Goal: Information Seeking & Learning: Learn about a topic

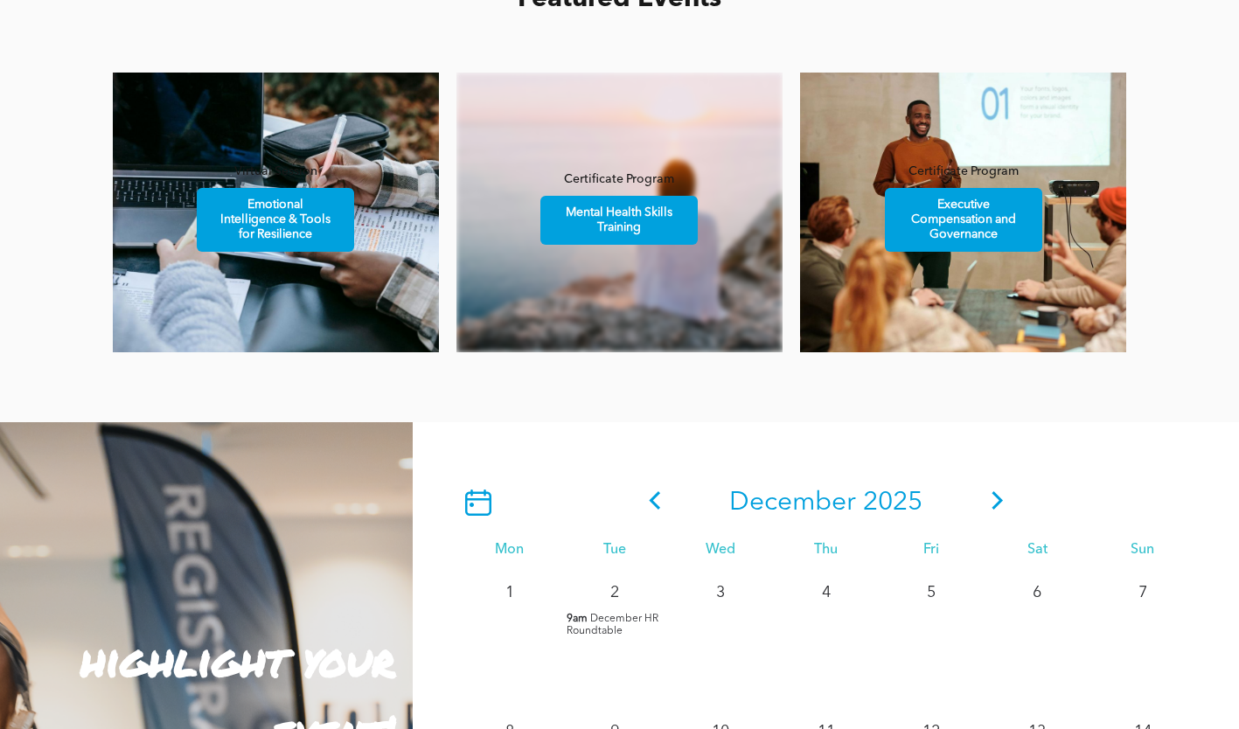
scroll to position [1136, 0]
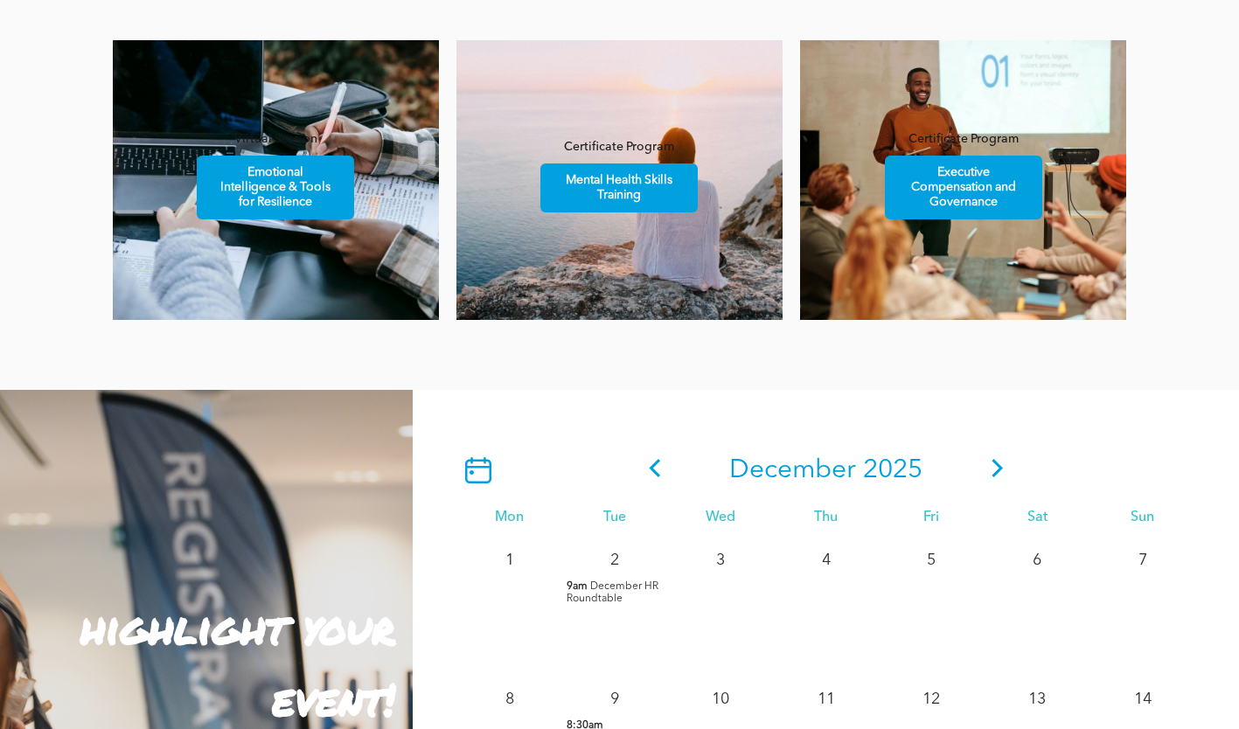
click at [655, 466] on icon at bounding box center [654, 468] width 11 height 18
click at [655, 460] on span at bounding box center [655, 470] width 26 height 31
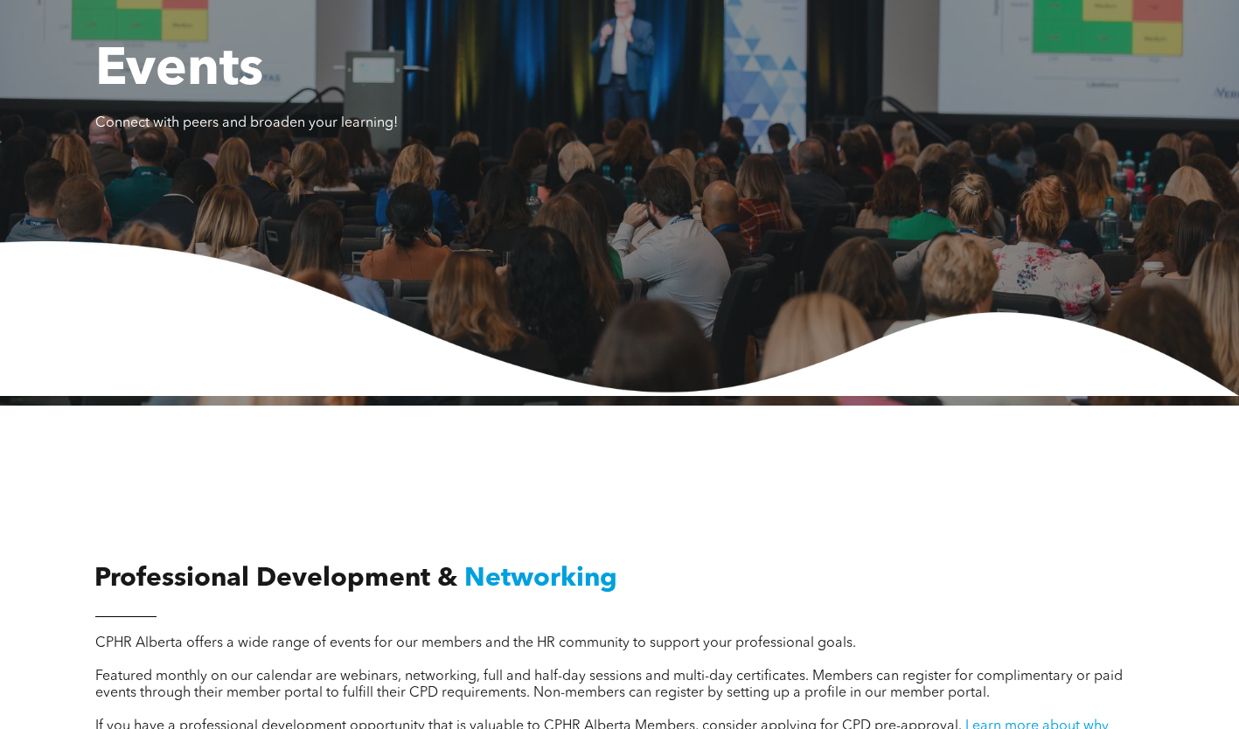
scroll to position [0, 0]
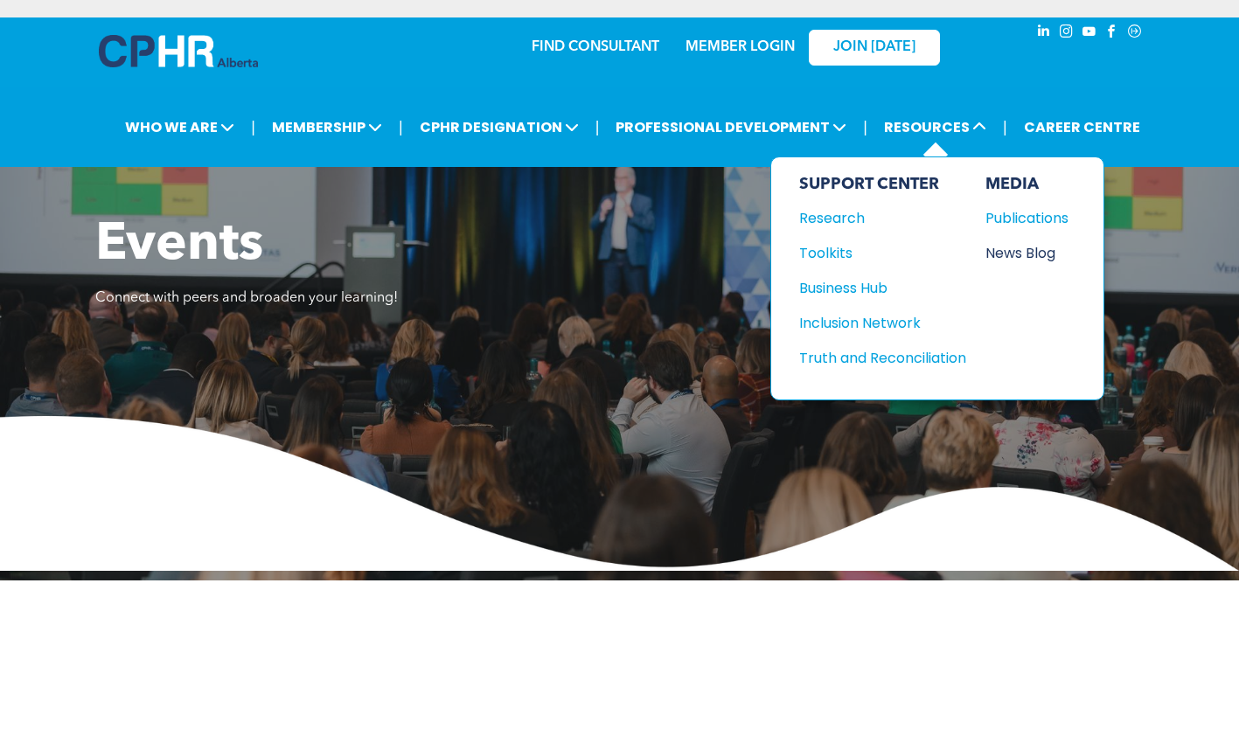
click at [1020, 248] on div "News Blog" at bounding box center [1022, 253] width 75 height 22
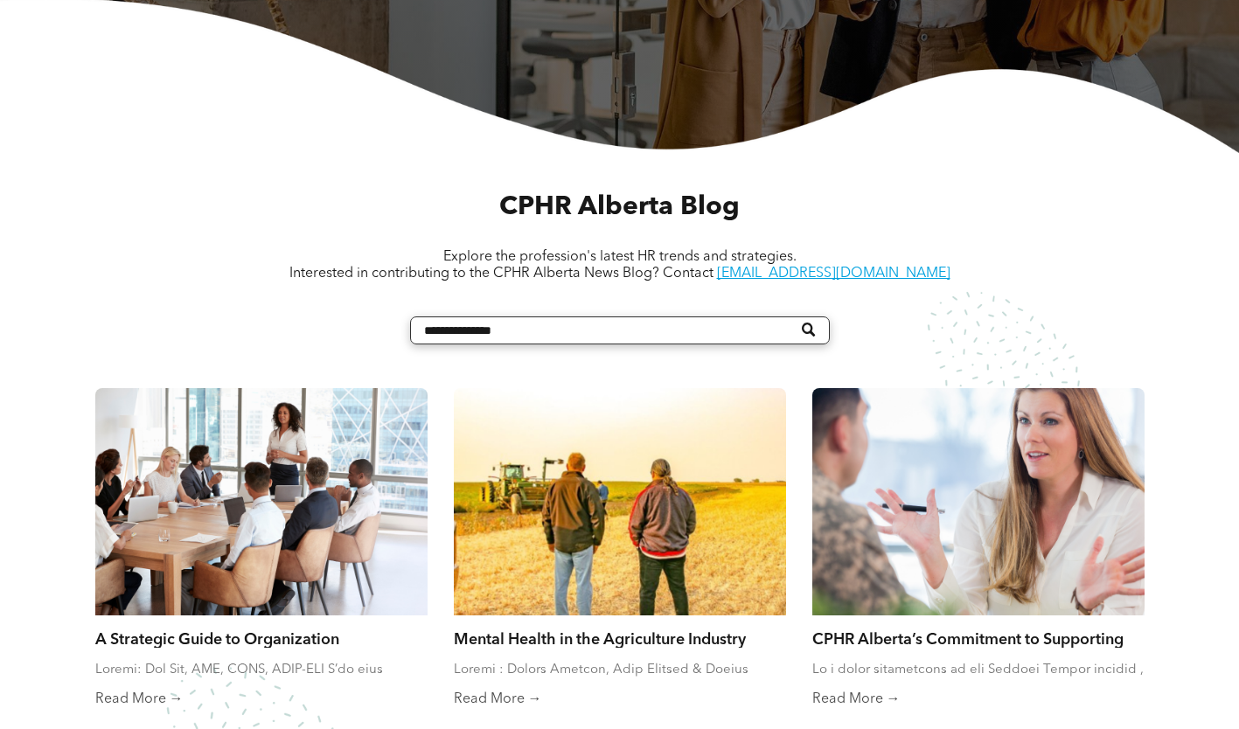
scroll to position [612, 0]
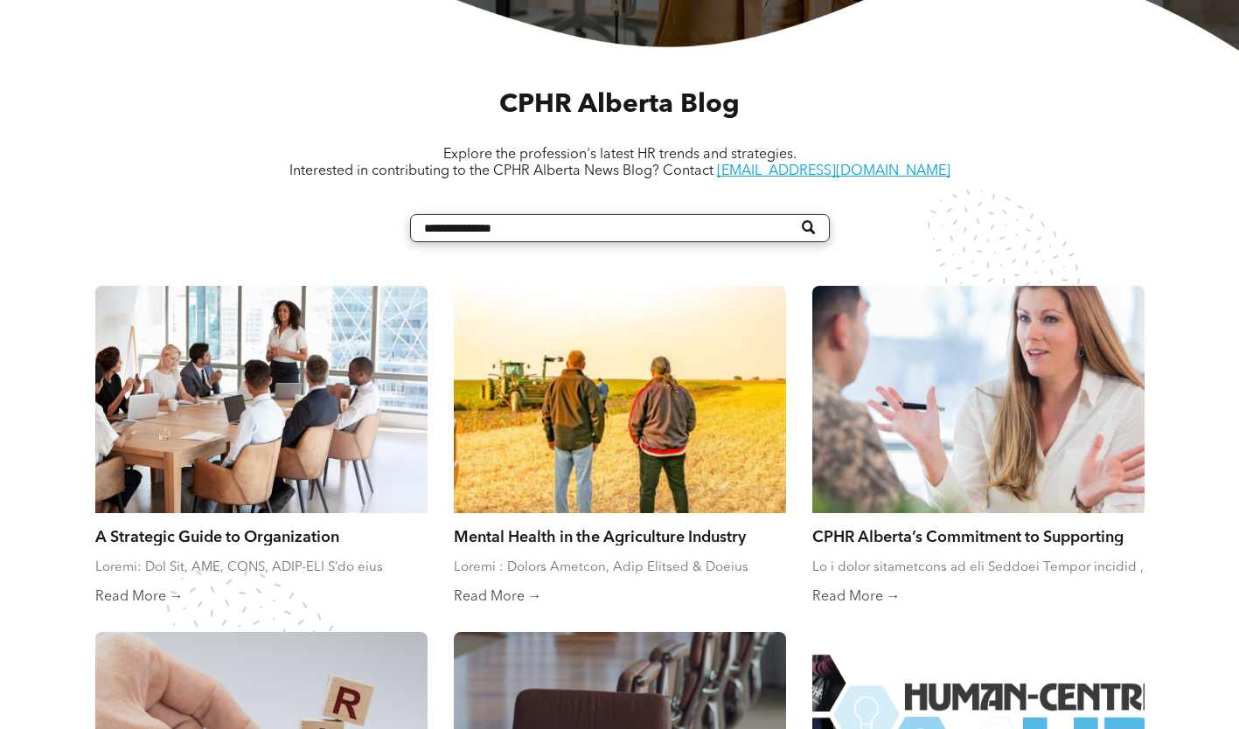
click at [456, 221] on input "Search" at bounding box center [620, 228] width 420 height 28
type input "****"
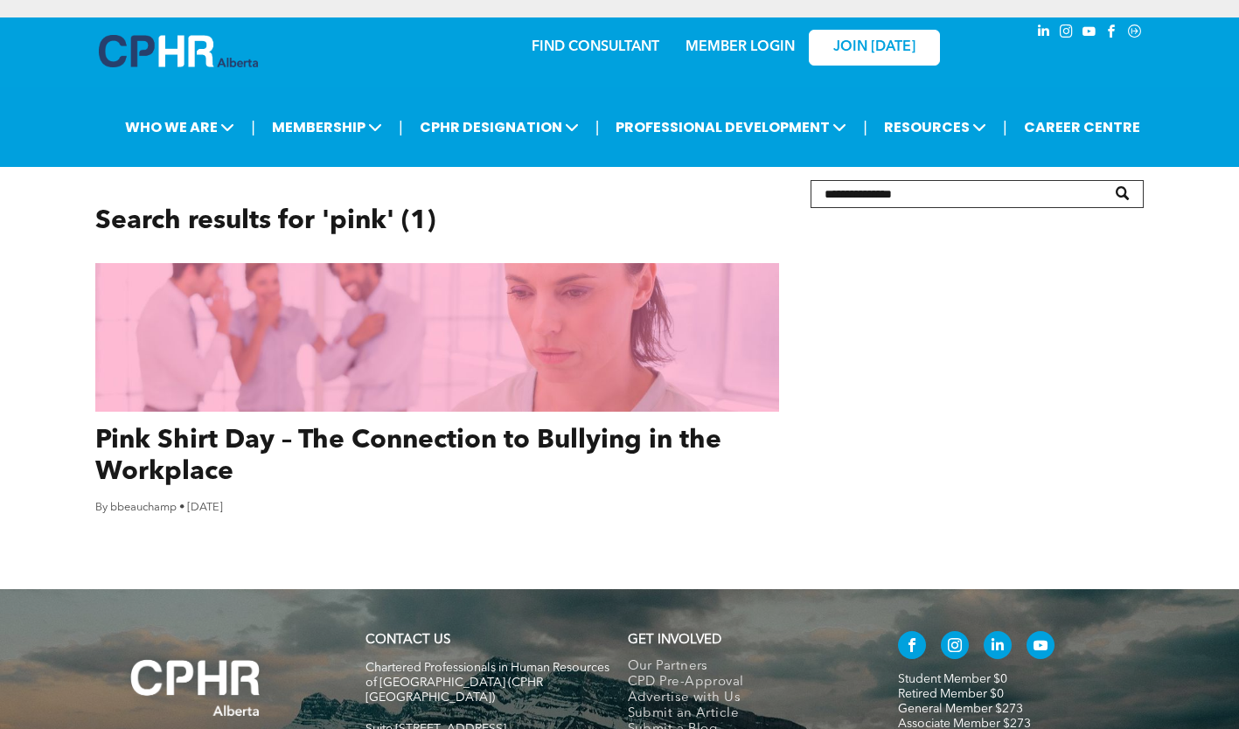
click at [277, 444] on link "Pink Shirt Day – The Connection to Bullying in the Workplace" at bounding box center [437, 456] width 684 height 63
click at [891, 198] on input "Search" at bounding box center [977, 194] width 334 height 28
type input "*****"
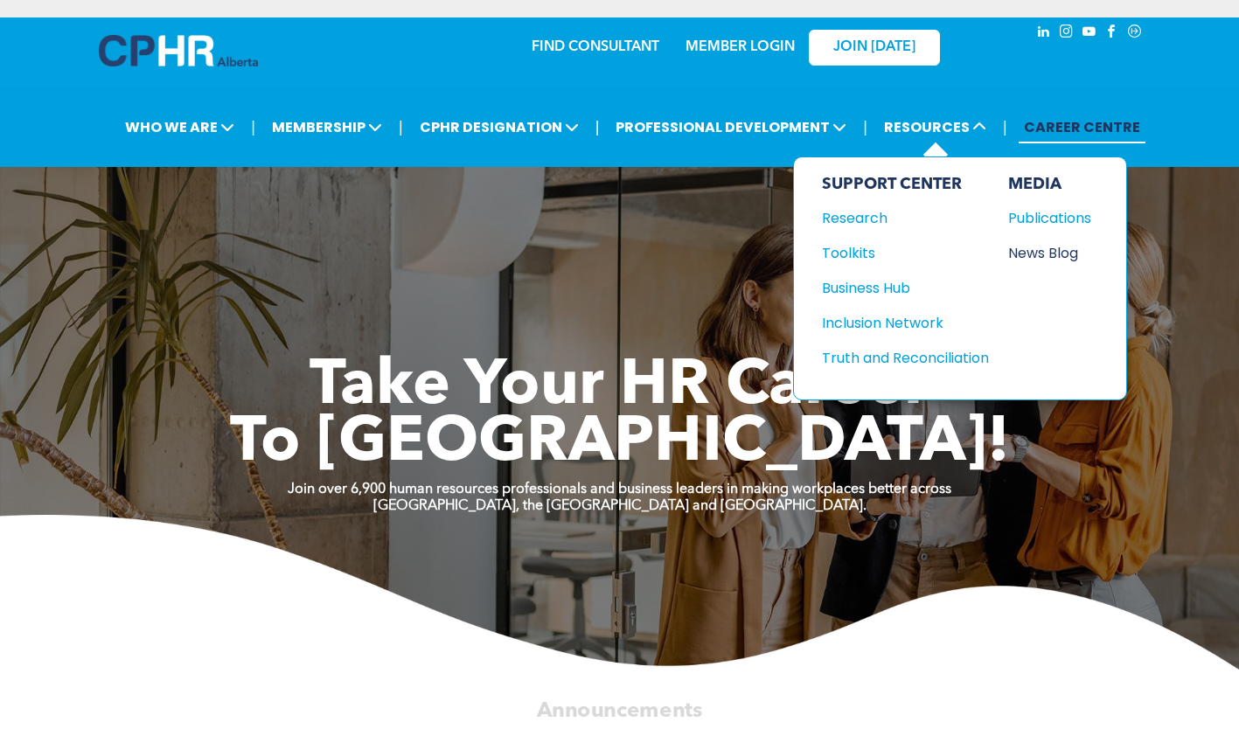
click at [1052, 252] on div "News Blog" at bounding box center [1045, 253] width 75 height 22
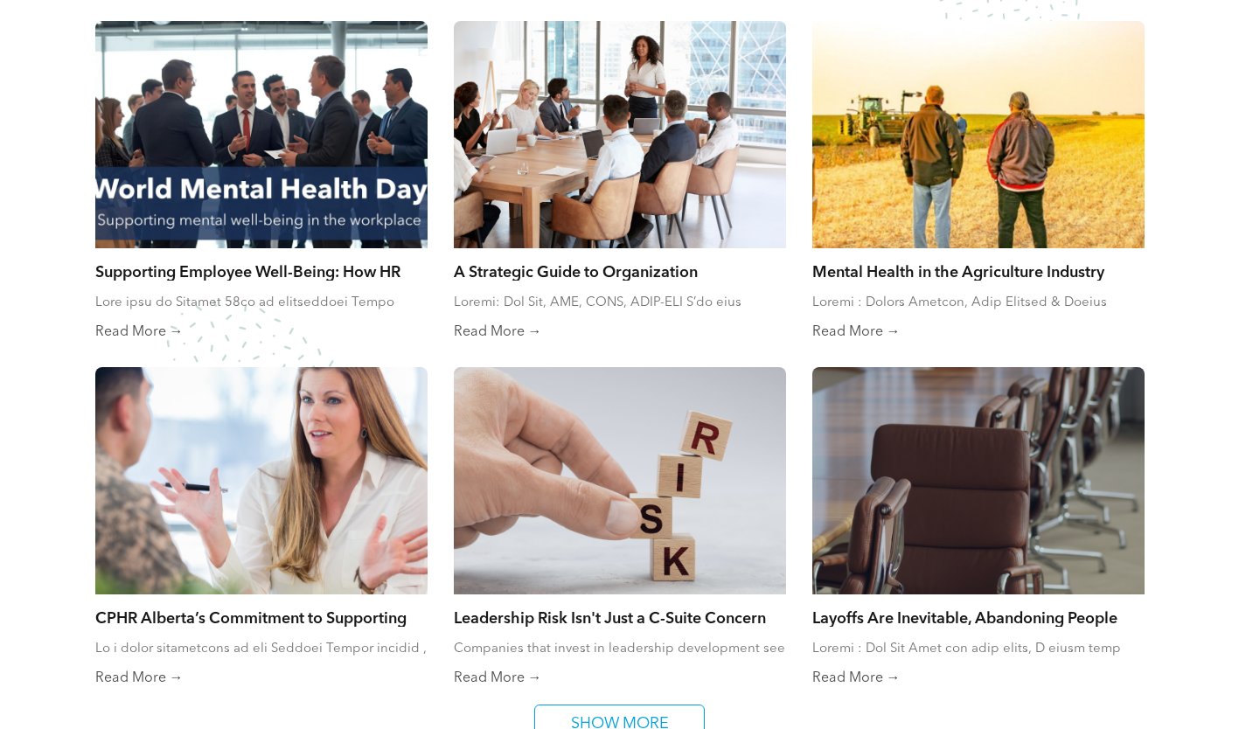
scroll to position [874, 0]
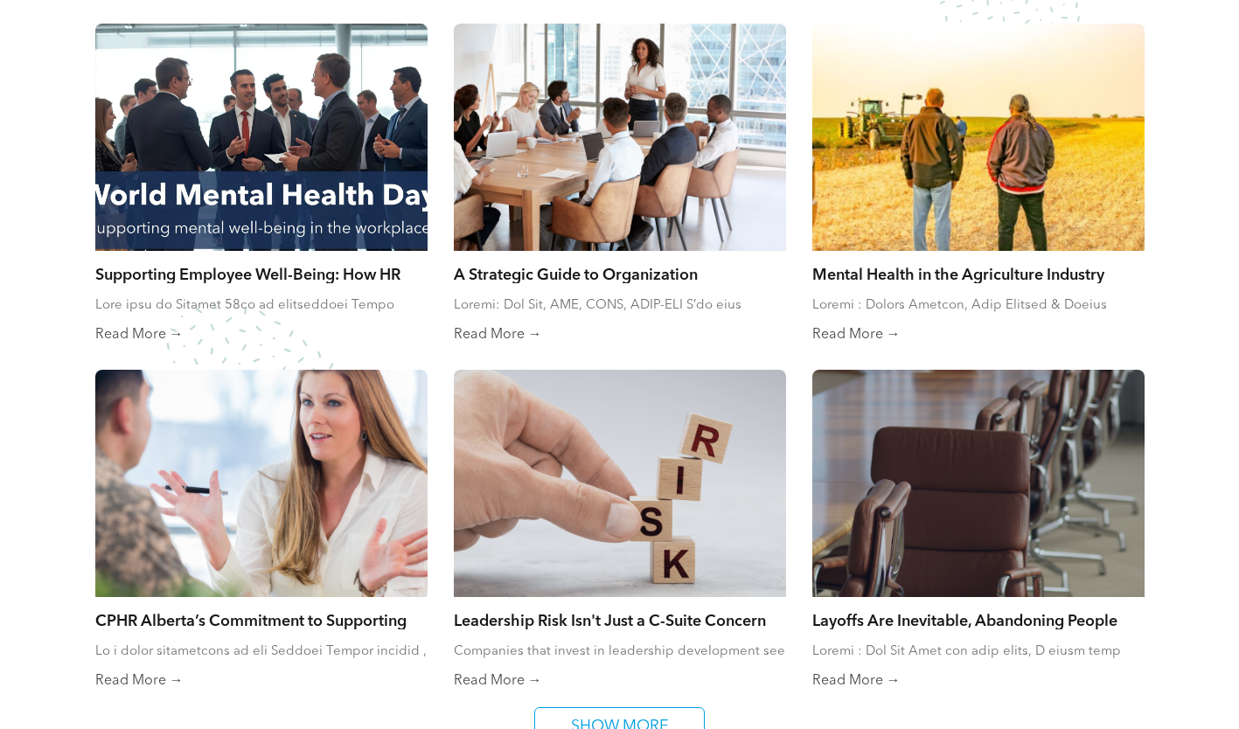
click at [270, 219] on div at bounding box center [261, 137] width 352 height 241
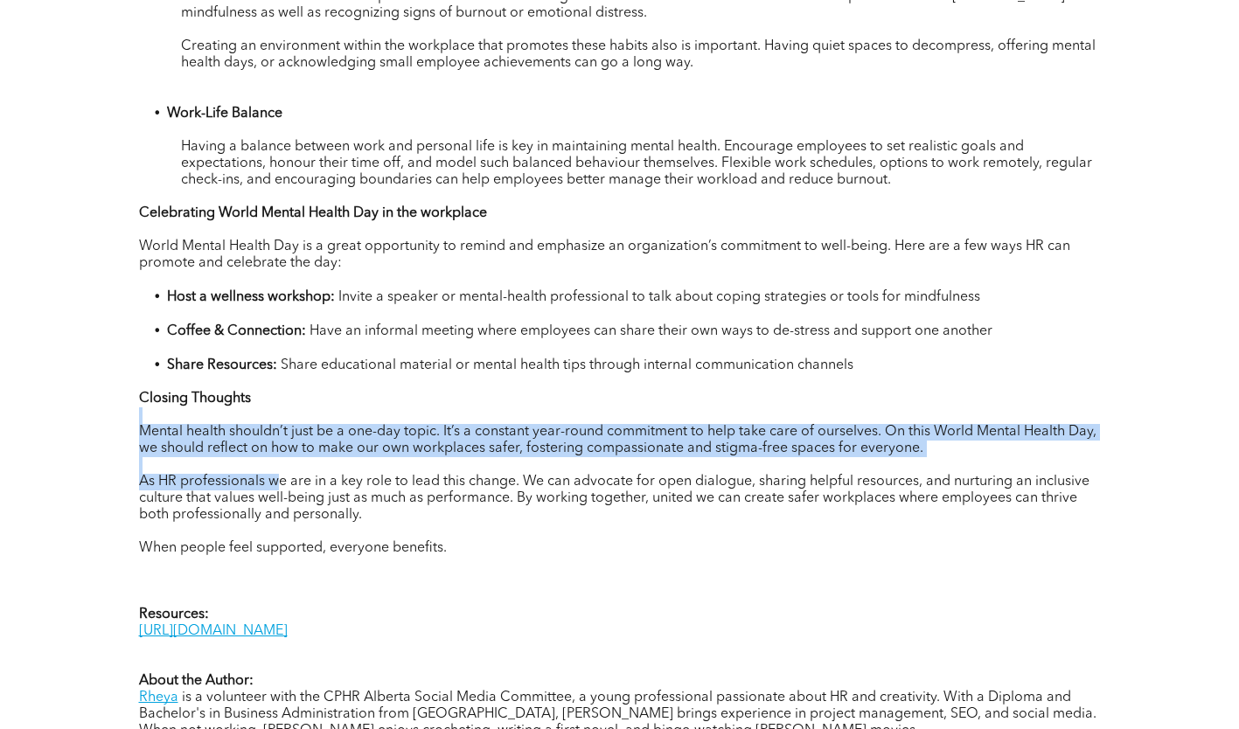
scroll to position [1399, 0]
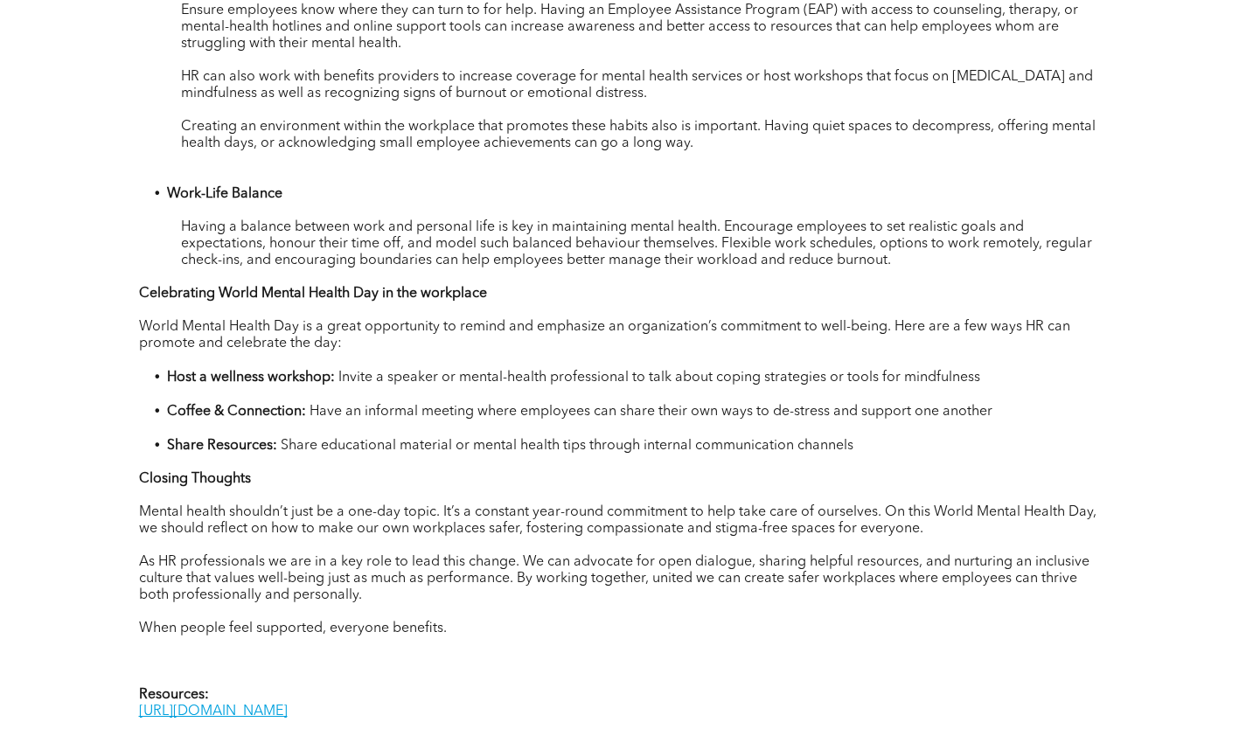
click at [371, 439] on span "Share educational material or mental health tips through internal communication…" at bounding box center [567, 446] width 573 height 14
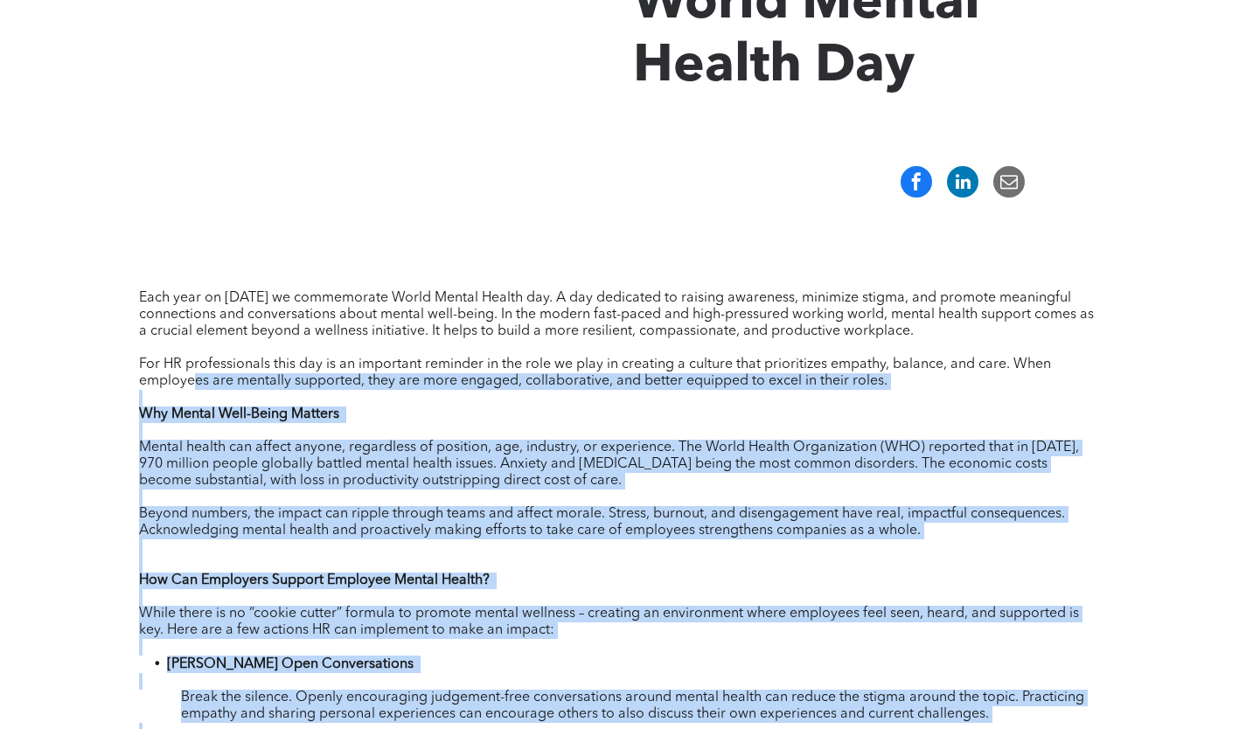
scroll to position [612, 0]
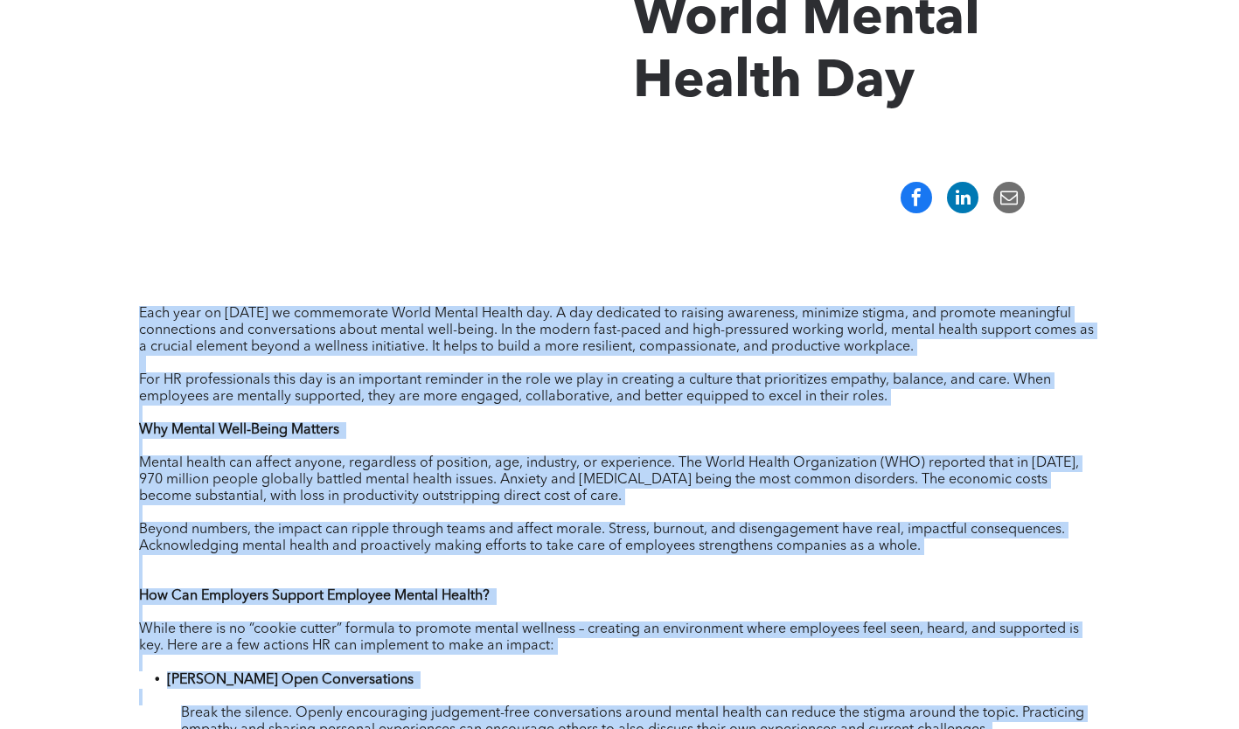
drag, startPoint x: 490, startPoint y: 614, endPoint x: 139, endPoint y: 304, distance: 468.2
copy div "Lore ipsu do Sitamet 96co ad elitseddoei Tempo Incidi Utlabo etd. M ali enimadm…"
drag, startPoint x: 488, startPoint y: 449, endPoint x: 497, endPoint y: 456, distance: 11.9
click at [488, 449] on p at bounding box center [620, 447] width 962 height 17
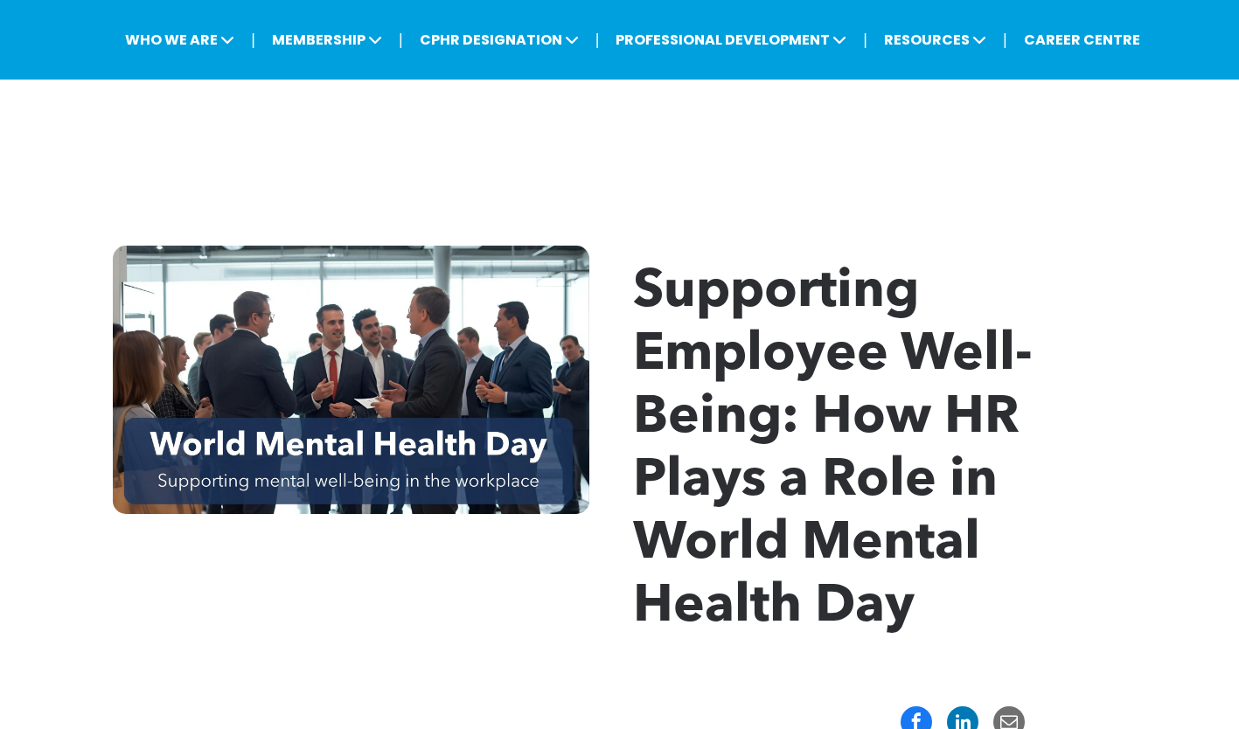
scroll to position [175, 0]
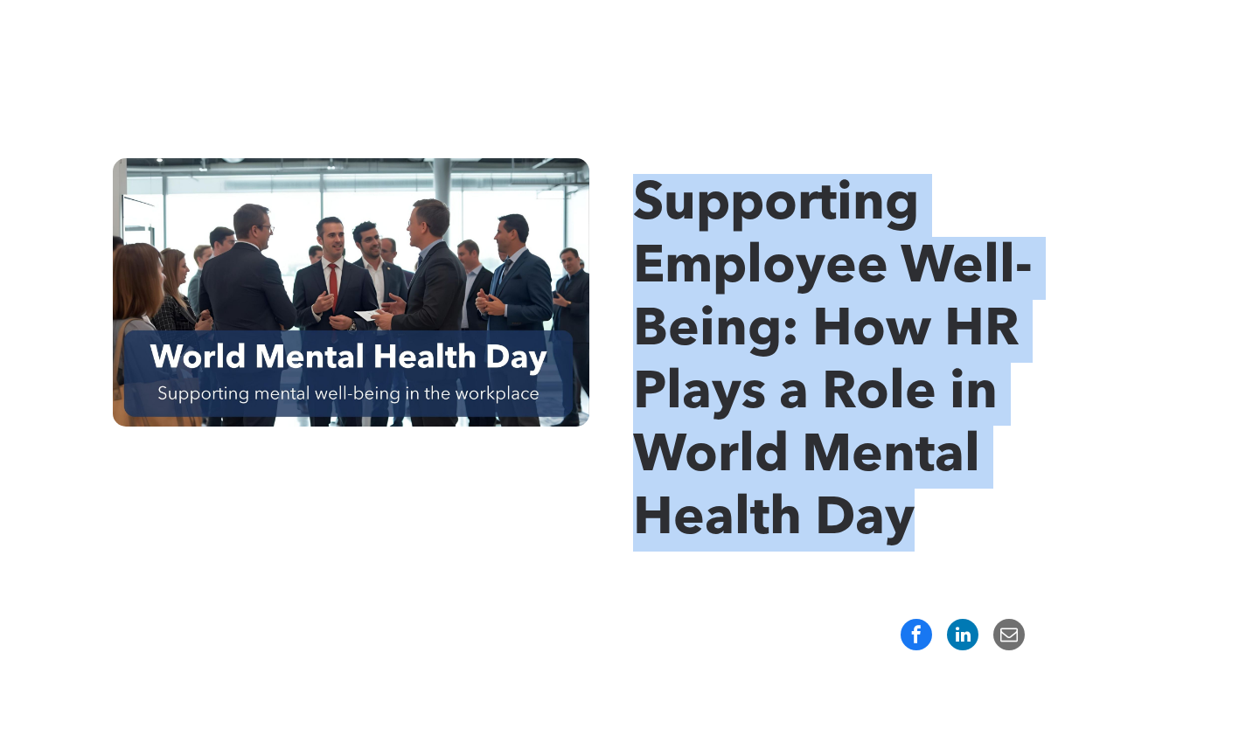
drag, startPoint x: 930, startPoint y: 529, endPoint x: 632, endPoint y: 206, distance: 439.2
click at [632, 206] on div "Supporting Employee Well-Being: How HR Plays a Role in World Mental Health Day" at bounding box center [619, 355] width 1049 height 395
copy span "Supporting Employee Well-Being: How HR Plays a Role in World Mental Health Day"
click at [691, 322] on span "Supporting Employee Well-Being: How HR Plays a Role in World Mental Health Day" at bounding box center [832, 362] width 399 height 367
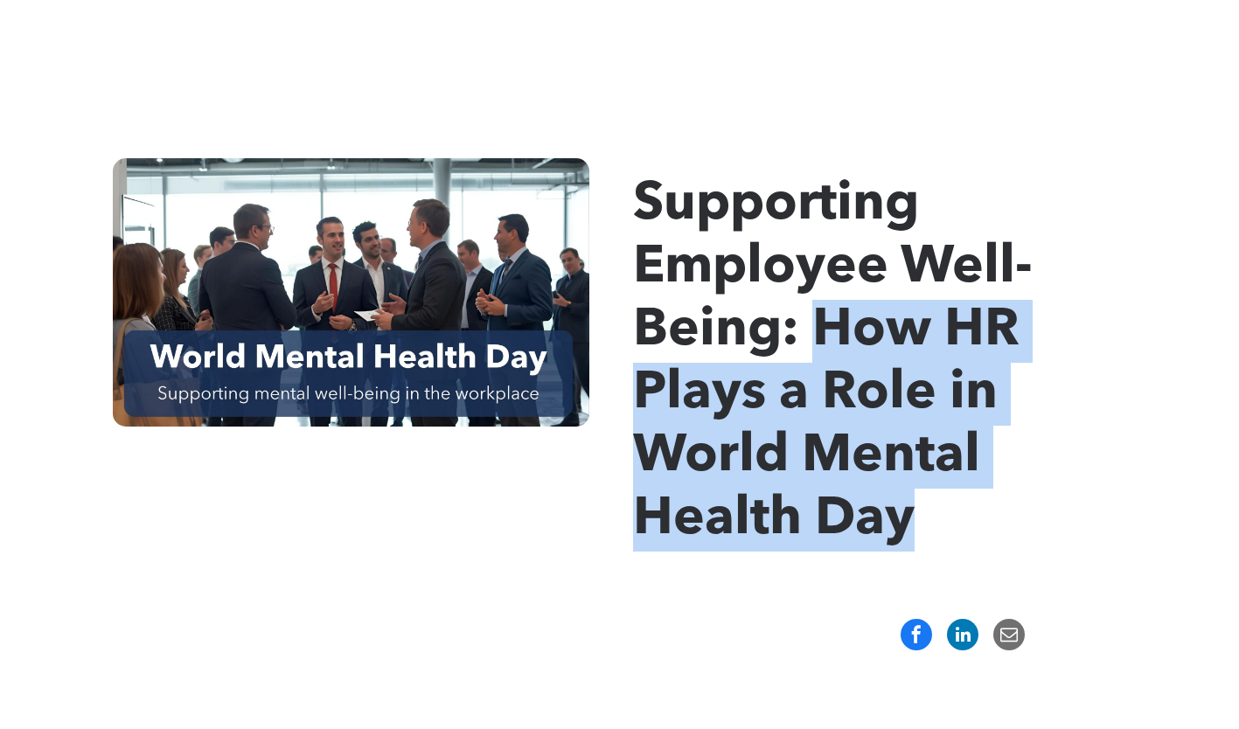
drag, startPoint x: 819, startPoint y: 333, endPoint x: 960, endPoint y: 514, distance: 229.2
click at [959, 514] on h1 "Supporting Employee Well-Being: How HR Plays a Role in World Mental Health Day" at bounding box center [888, 363] width 511 height 378
copy span "How HR Plays a Role in World Mental Health Day"
